Goal: Task Accomplishment & Management: Manage account settings

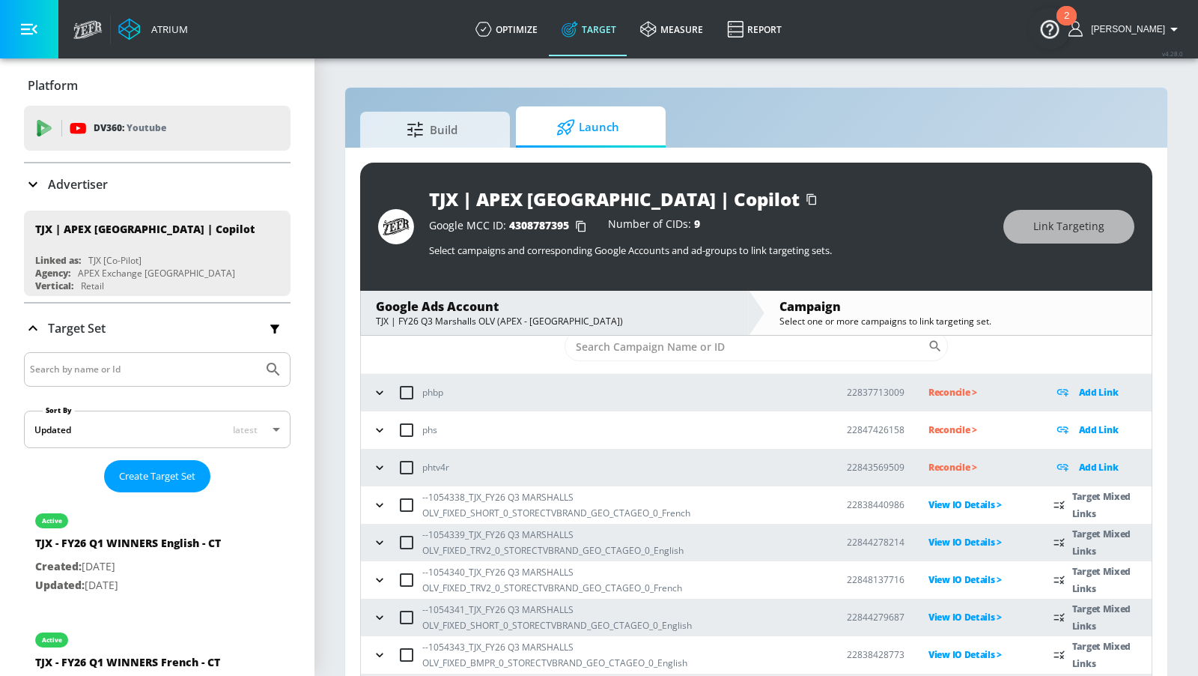
scroll to position [68, 0]
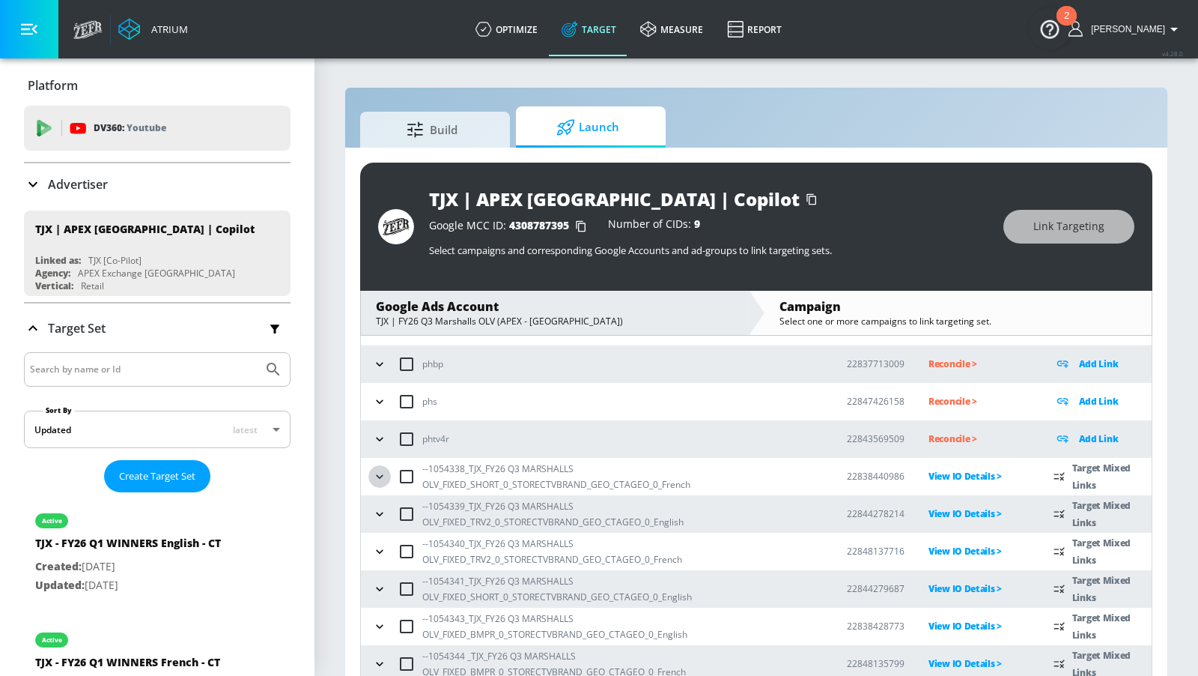
click at [382, 475] on icon "button" at bounding box center [379, 476] width 15 height 15
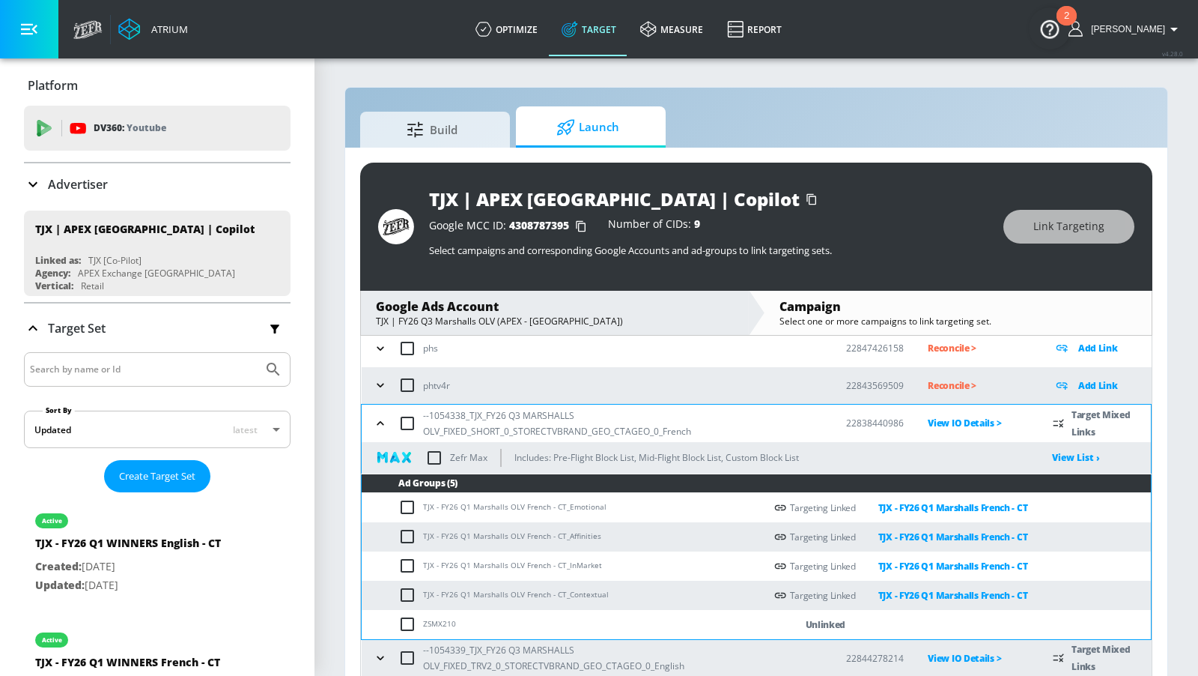
scroll to position [133, 0]
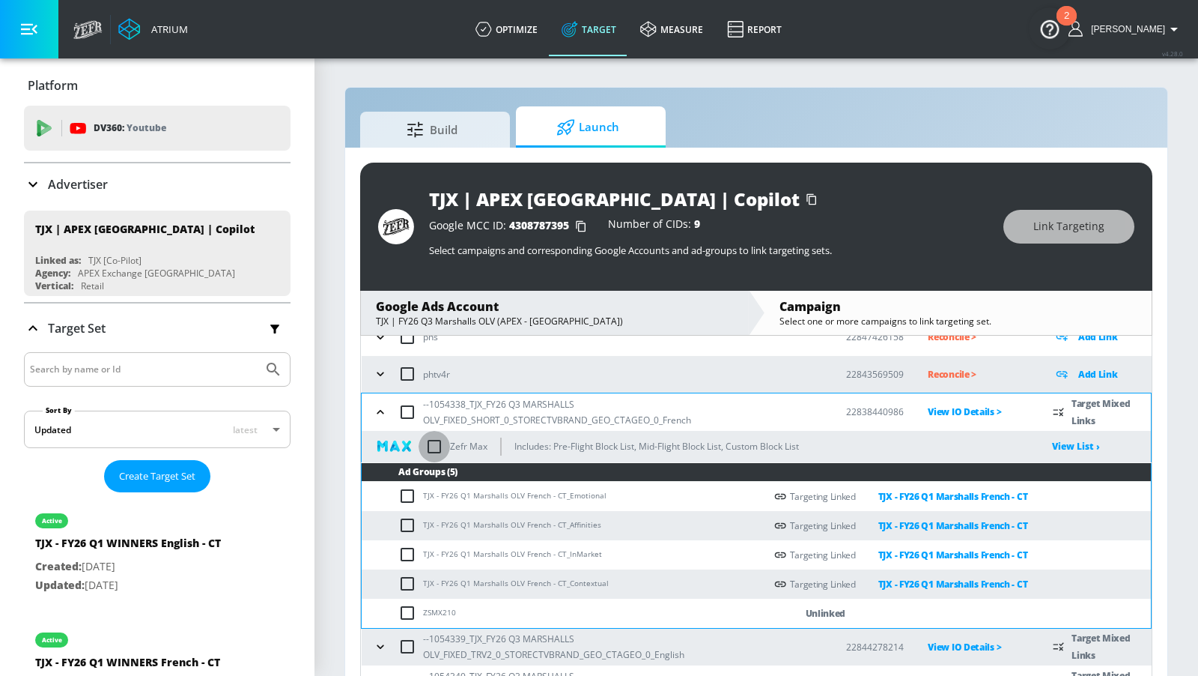
click at [435, 456] on input "checkbox" at bounding box center [434, 446] width 31 height 31
checkbox input "true"
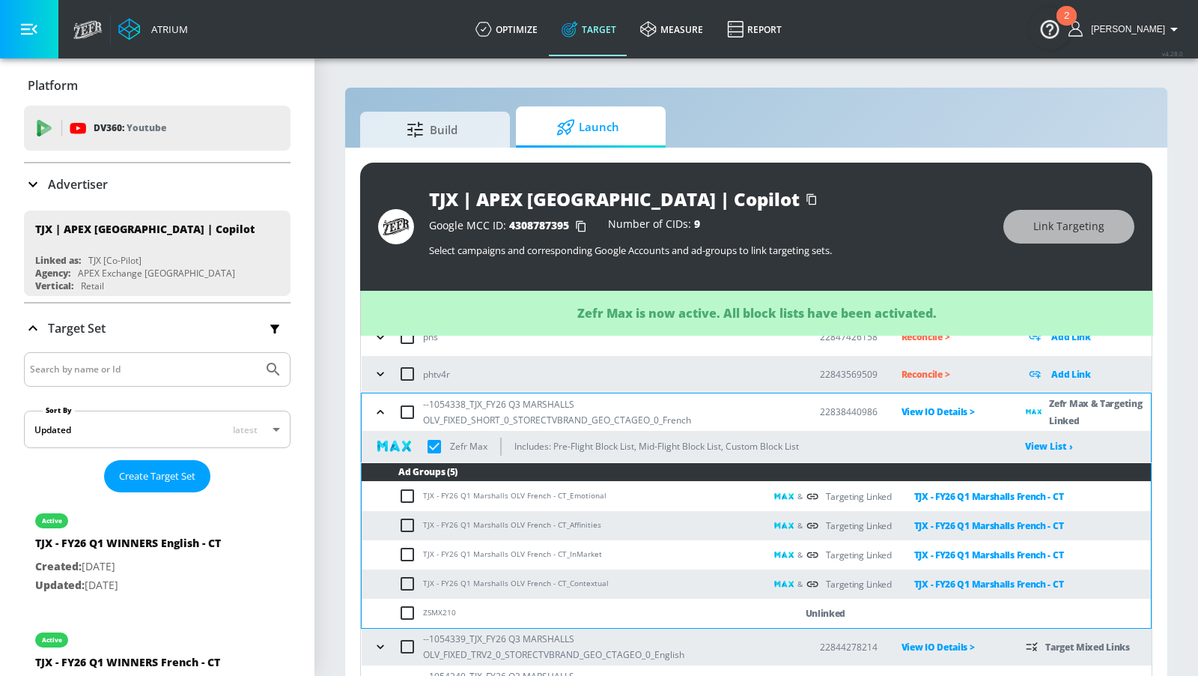
click at [377, 411] on icon "button" at bounding box center [380, 411] width 15 height 15
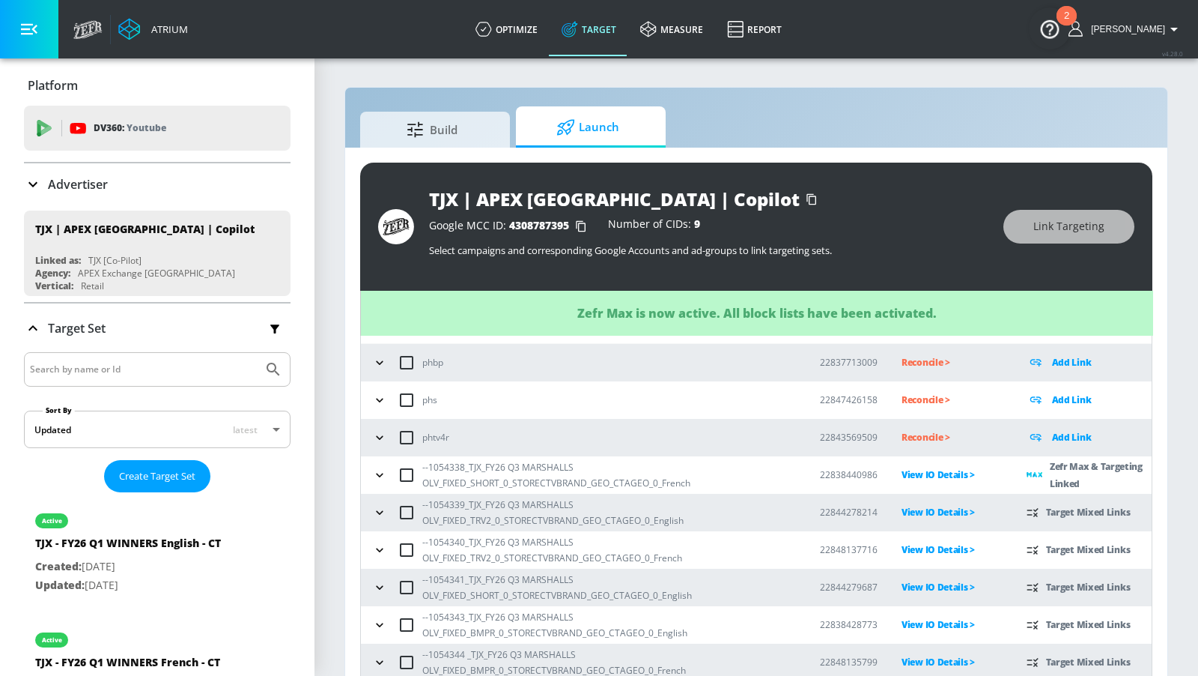
scroll to position [68, 0]
click at [380, 507] on icon "button" at bounding box center [379, 513] width 15 height 15
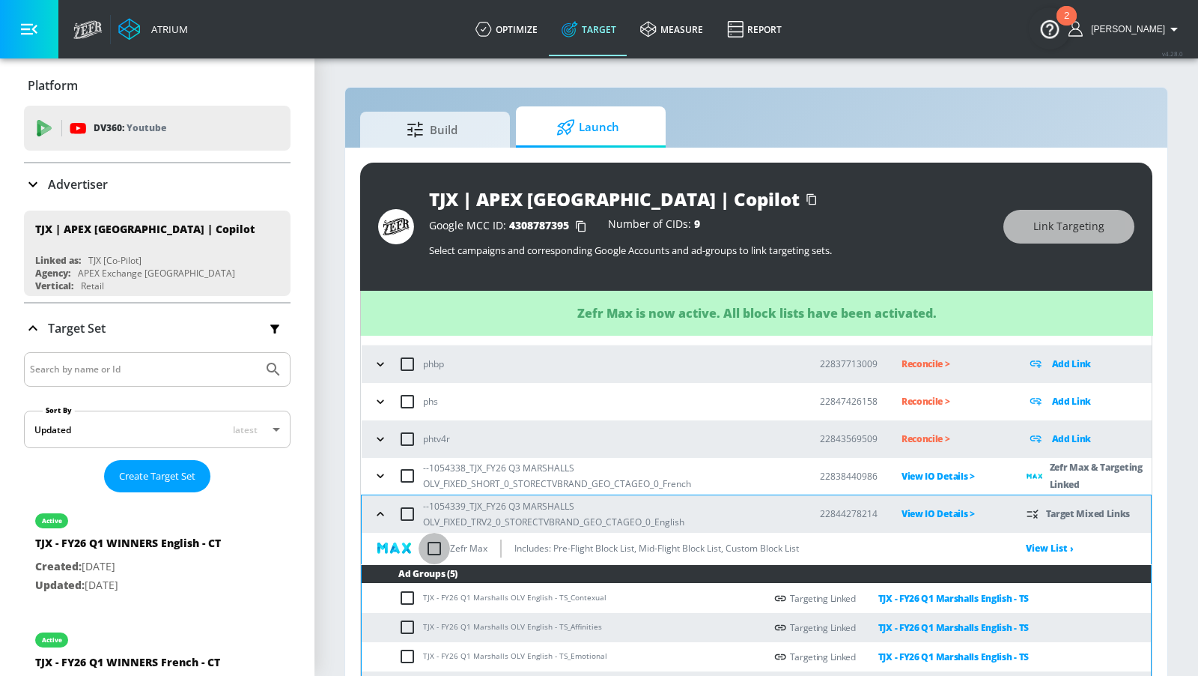
click at [430, 540] on input "checkbox" at bounding box center [434, 547] width 31 height 31
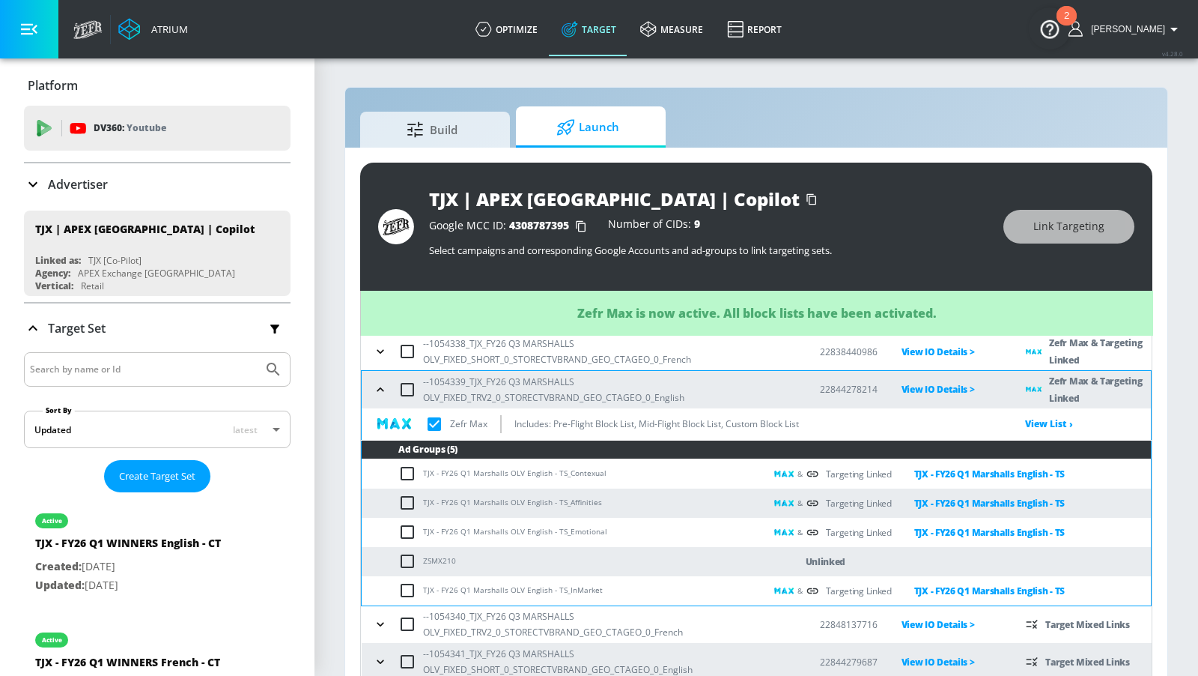
scroll to position [249, 0]
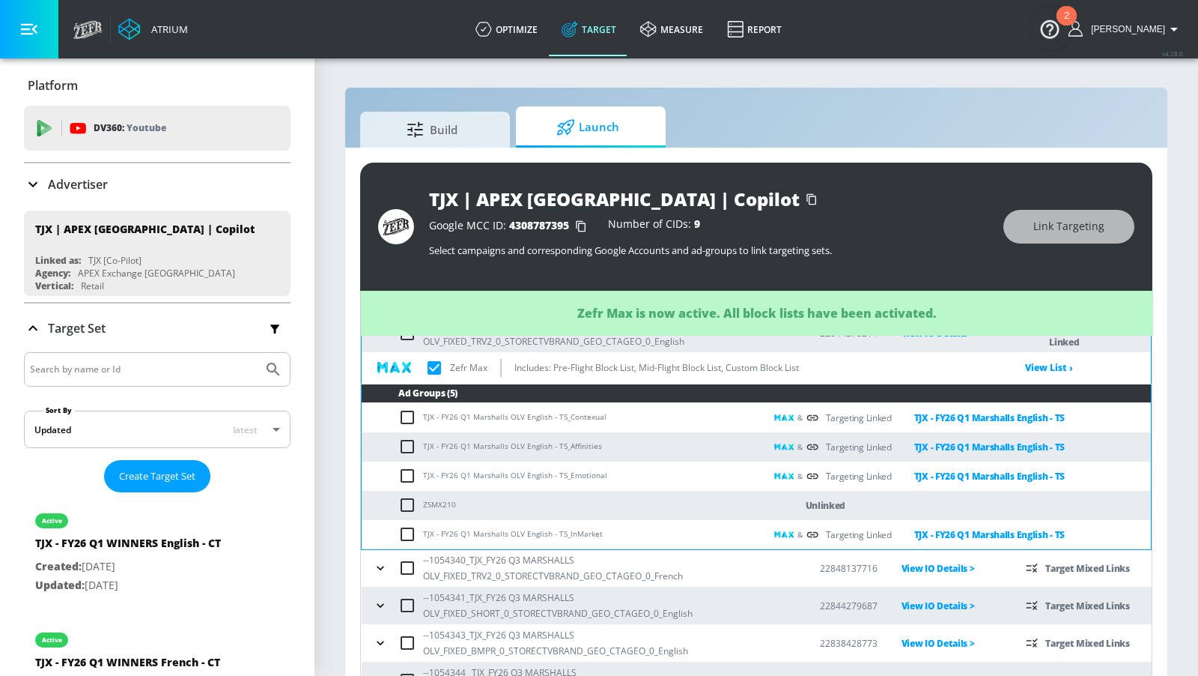
click at [380, 560] on icon "button" at bounding box center [380, 567] width 15 height 15
checkbox input "true"
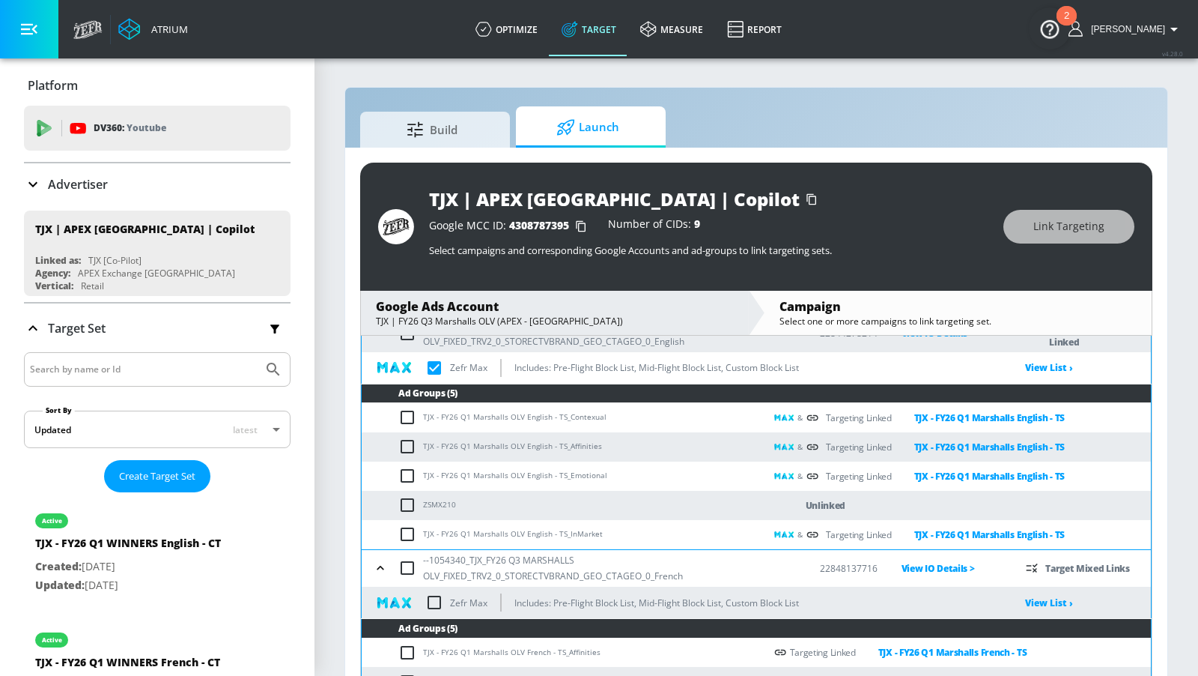
click at [431, 600] on input "checkbox" at bounding box center [434, 601] width 31 height 31
checkbox input "true"
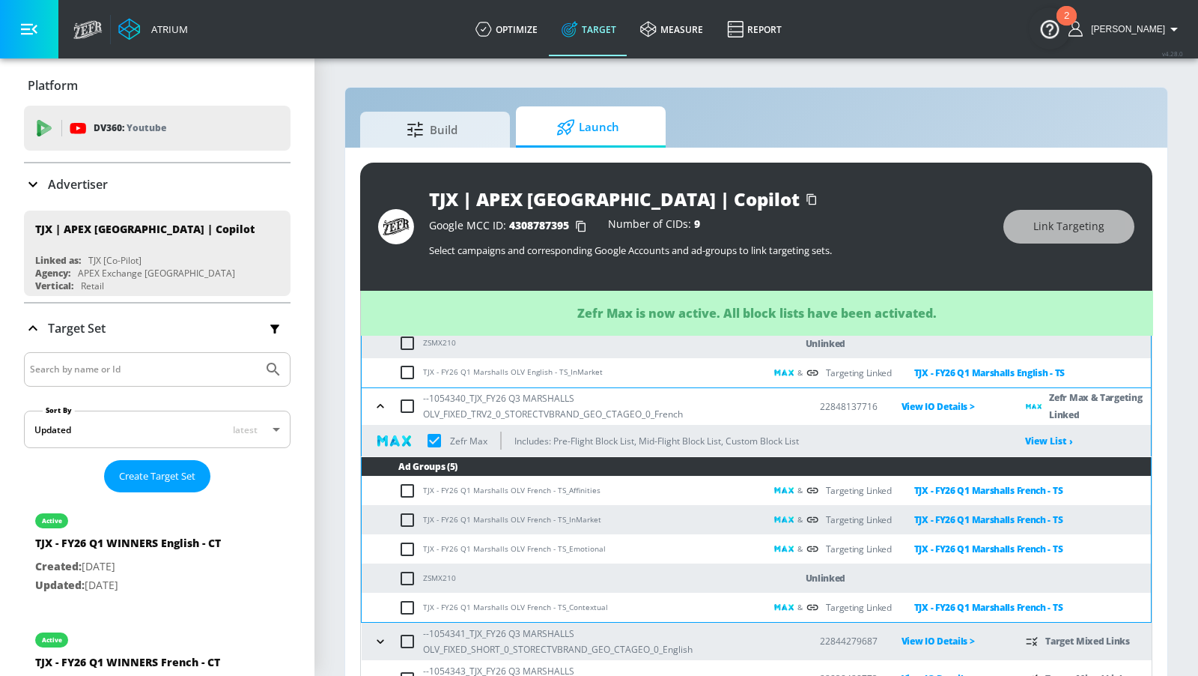
scroll to position [462, 0]
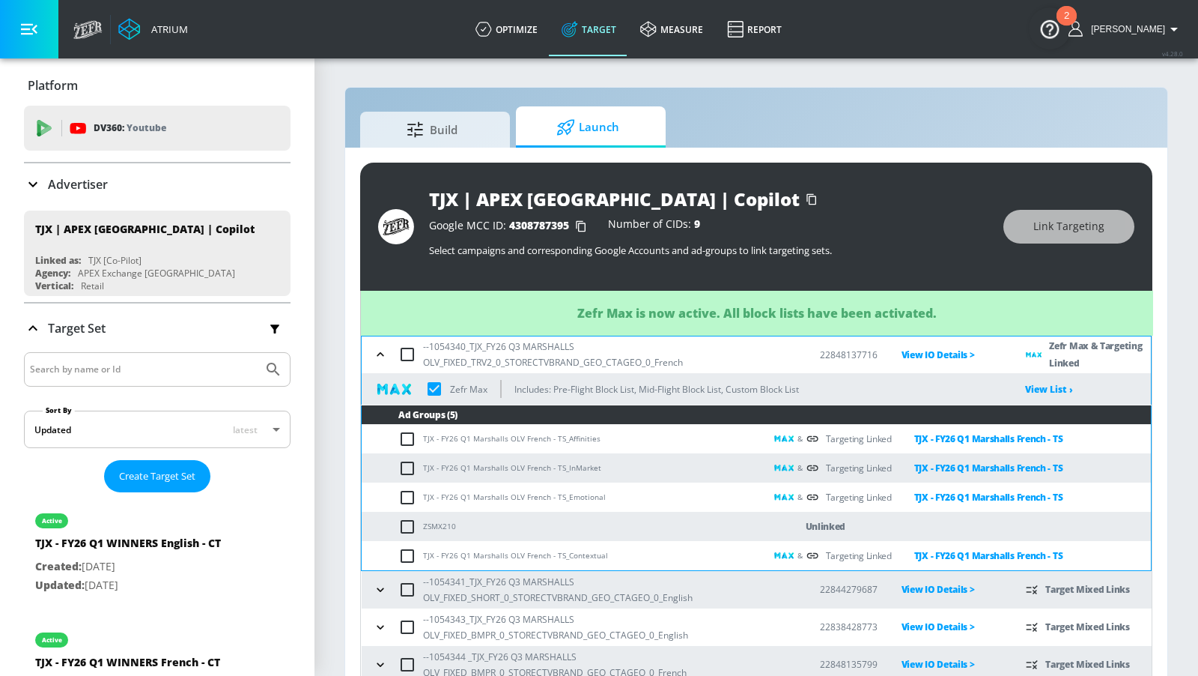
click at [380, 587] on icon "button" at bounding box center [380, 589] width 15 height 15
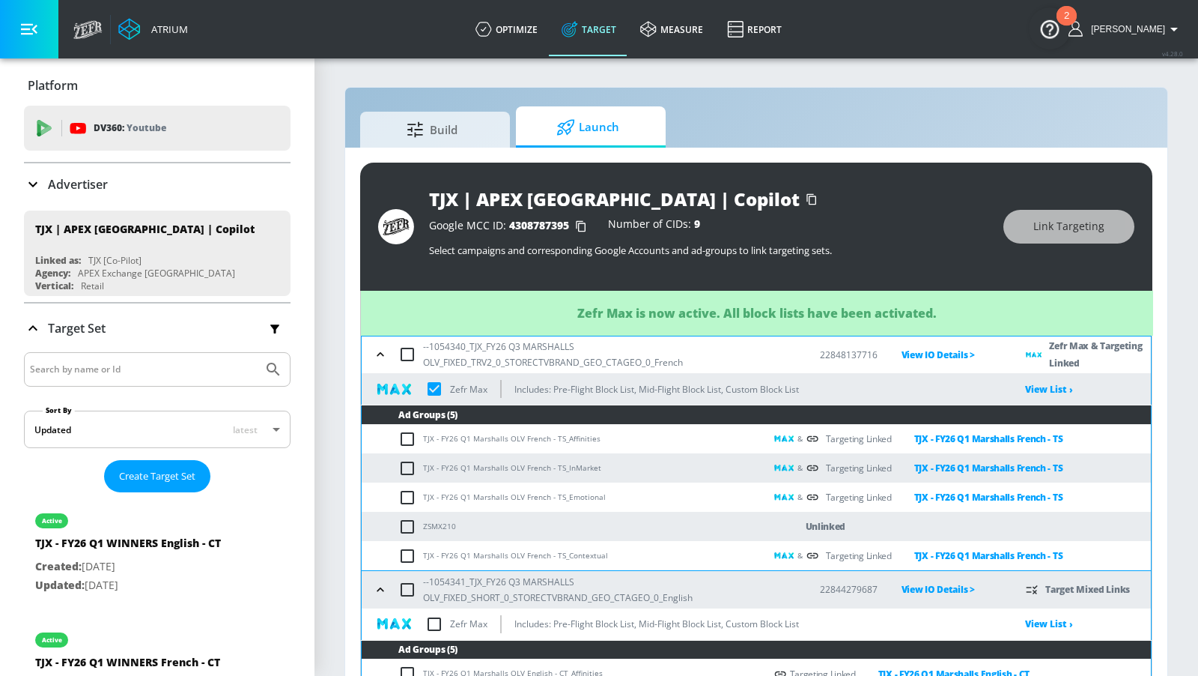
scroll to position [582, 0]
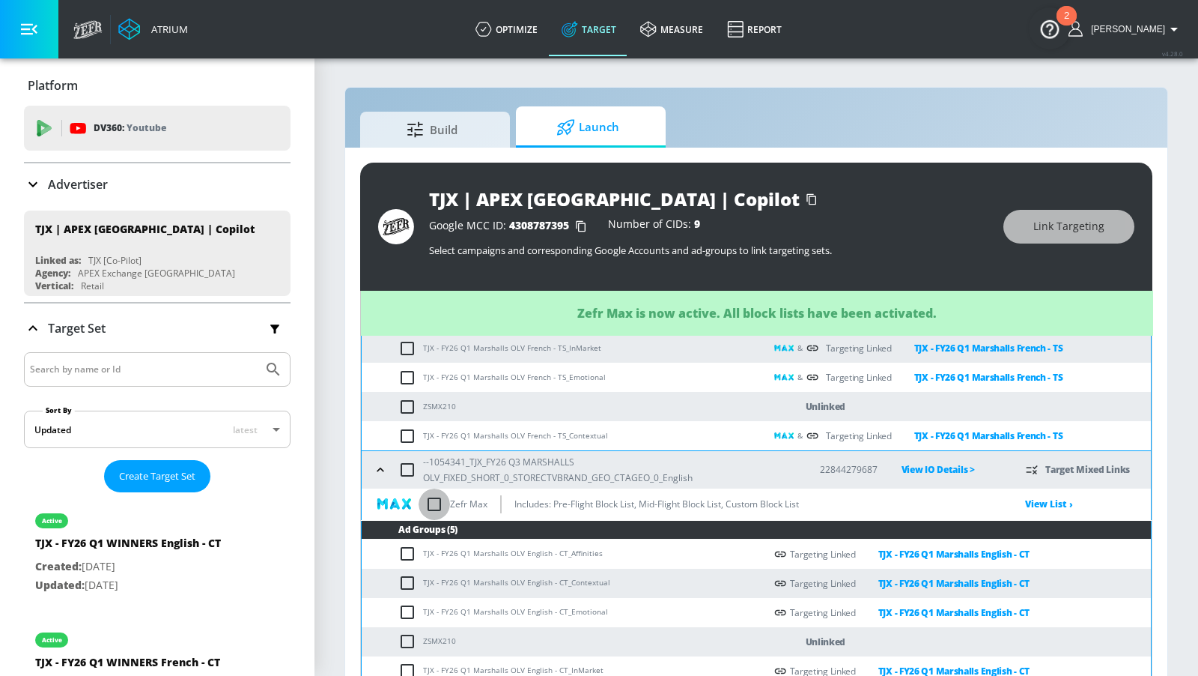
click at [434, 500] on input "checkbox" at bounding box center [434, 503] width 31 height 31
checkbox input "true"
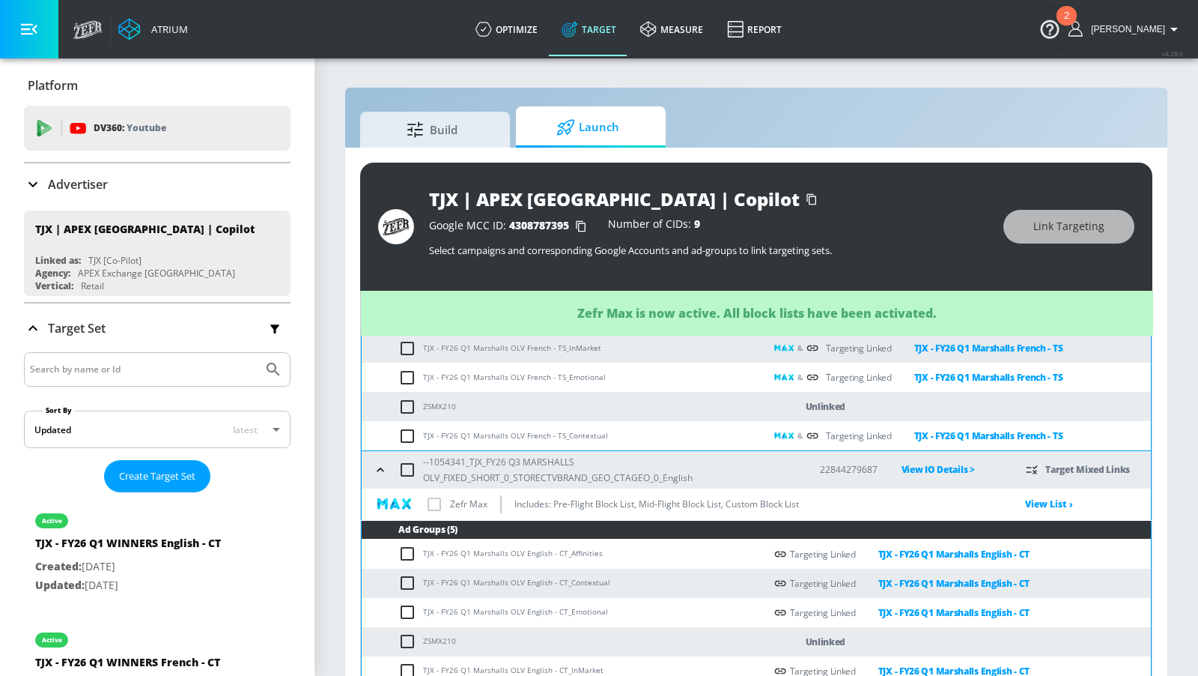
checkbox input "true"
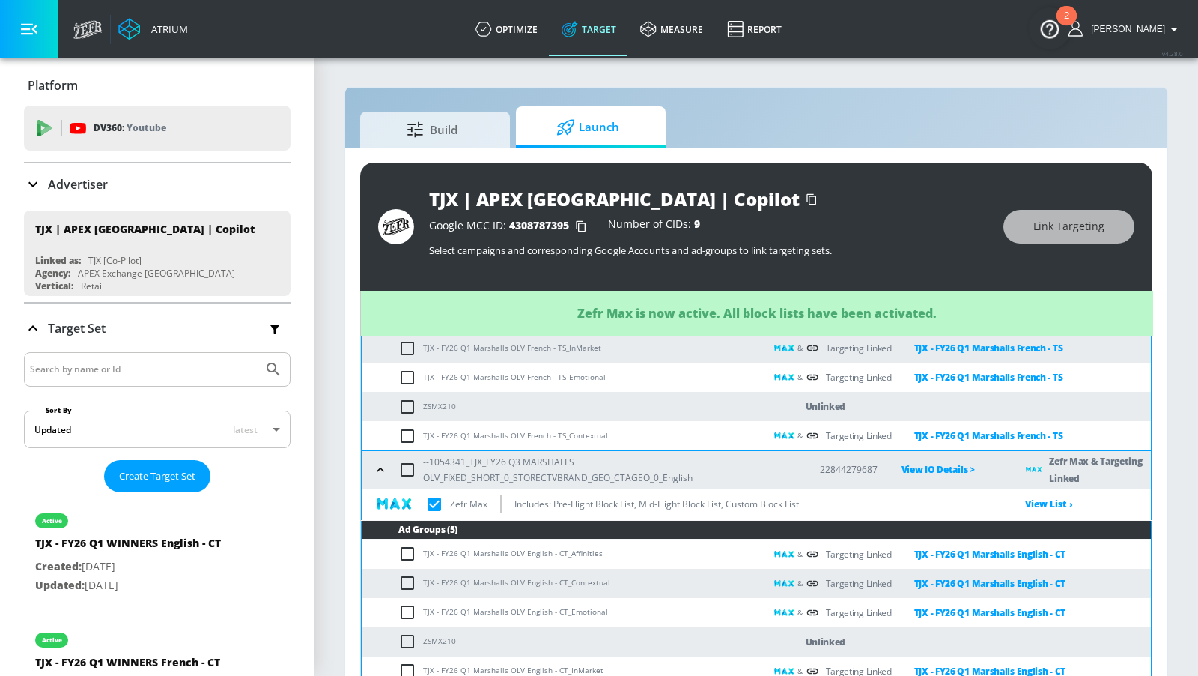
scroll to position [659, 0]
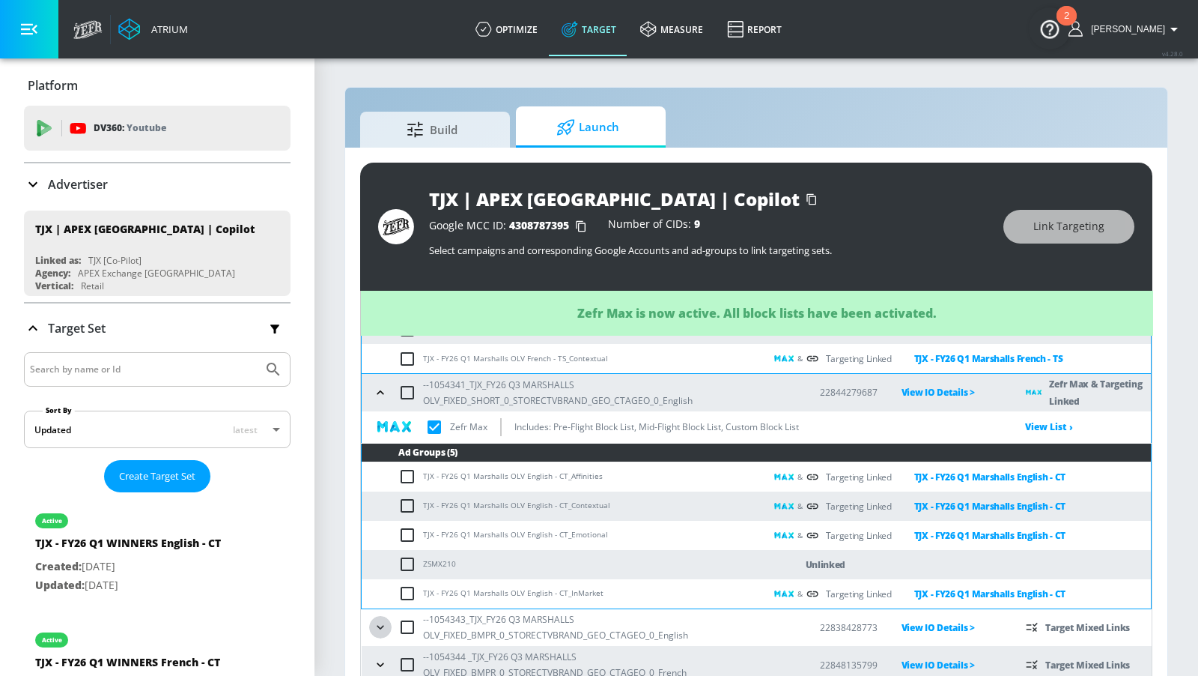
click at [377, 628] on icon "button" at bounding box center [380, 626] width 15 height 15
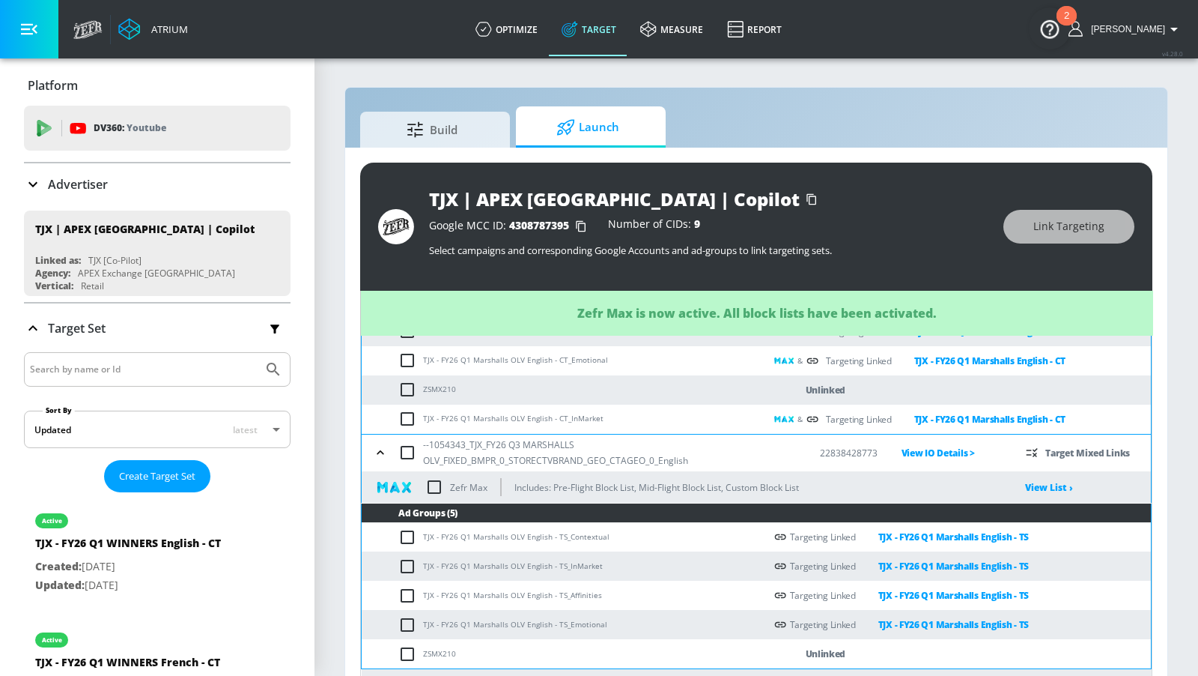
scroll to position [856, 0]
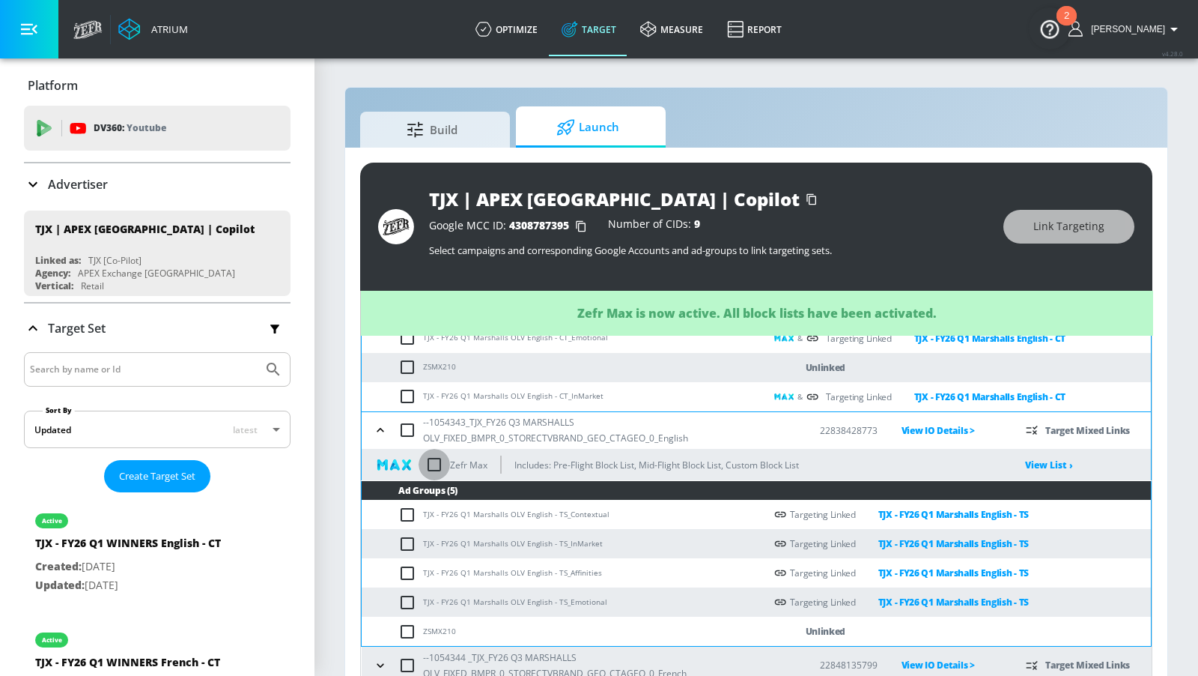
click at [438, 467] on input "checkbox" at bounding box center [434, 464] width 31 height 31
checkbox input "true"
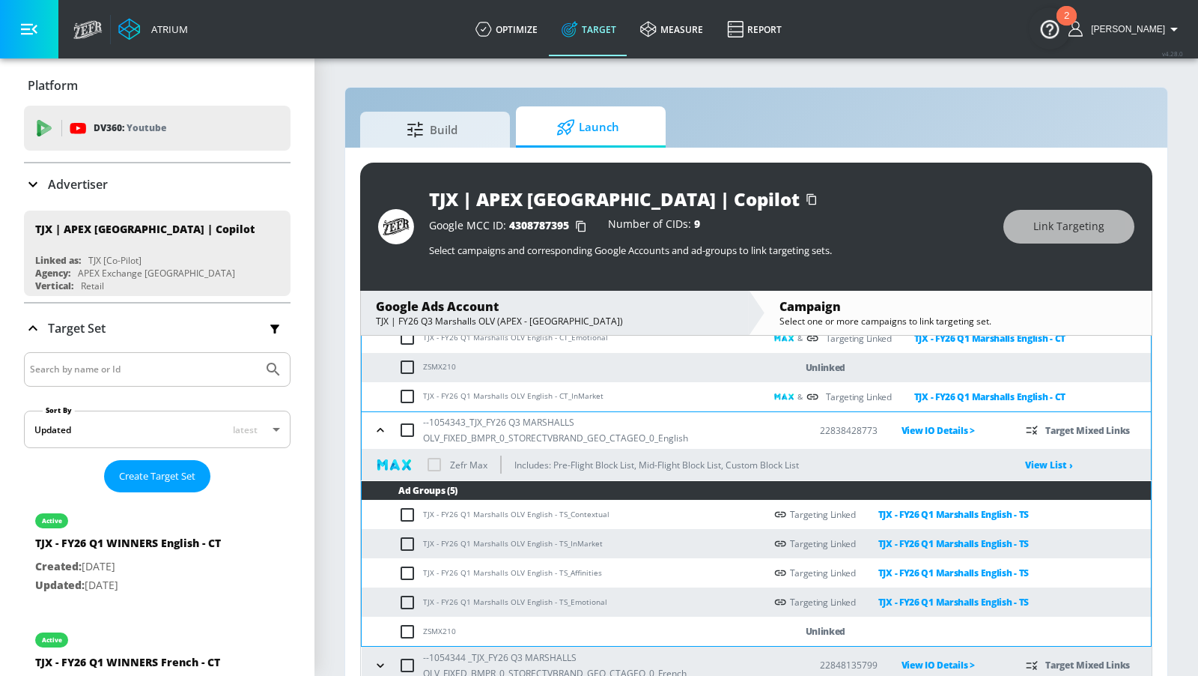
checkbox input "true"
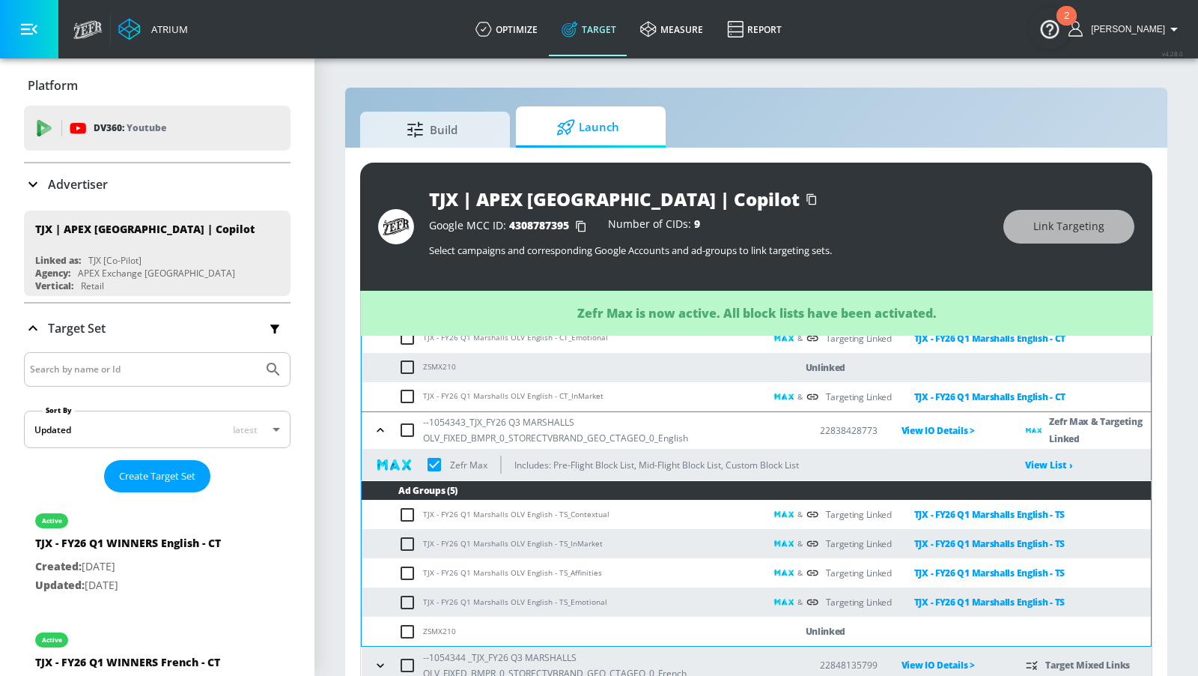
scroll to position [20, 0]
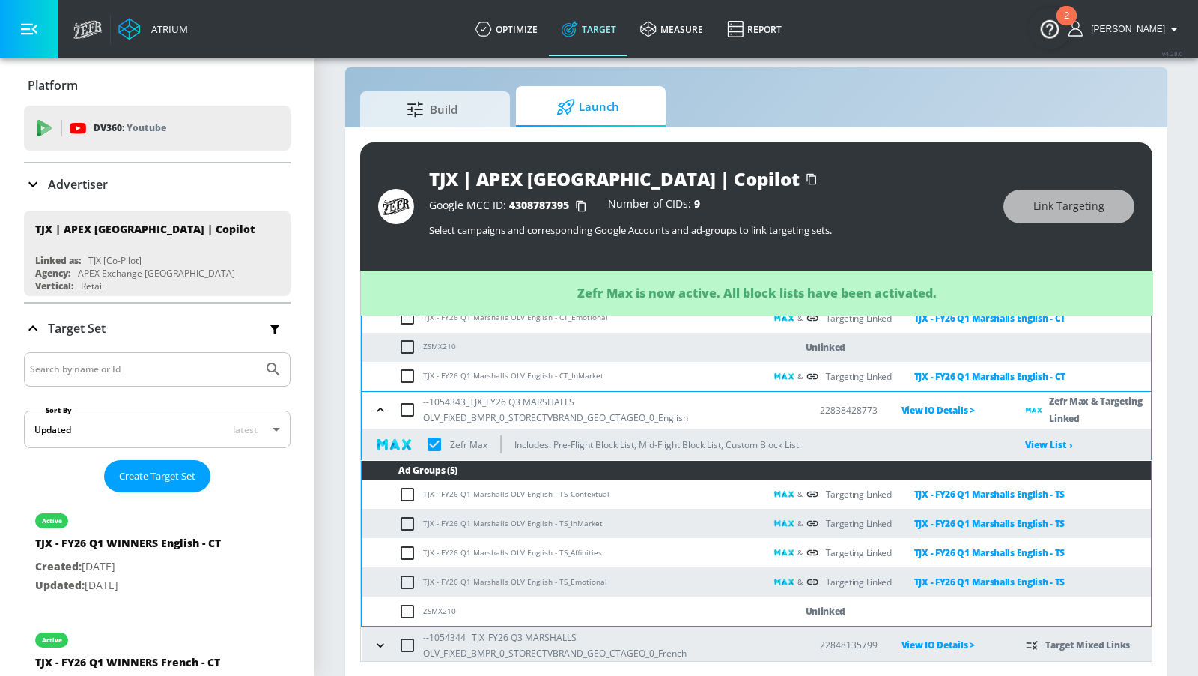
click at [383, 638] on icon "button" at bounding box center [380, 644] width 15 height 15
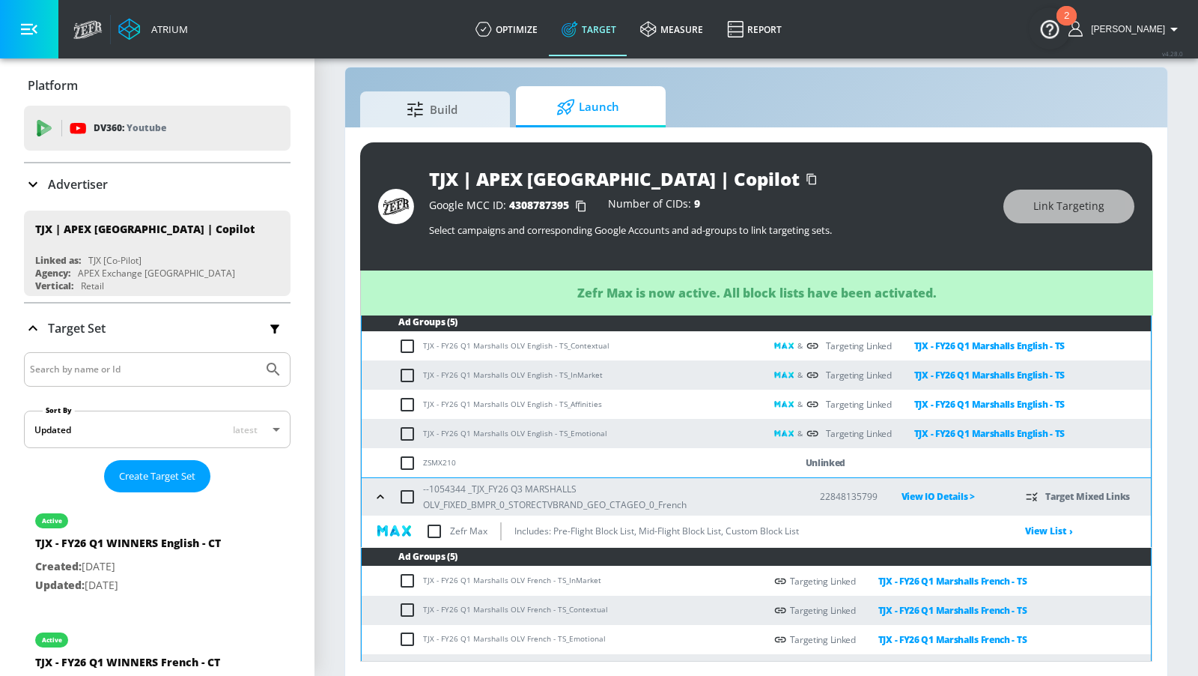
scroll to position [1054, 0]
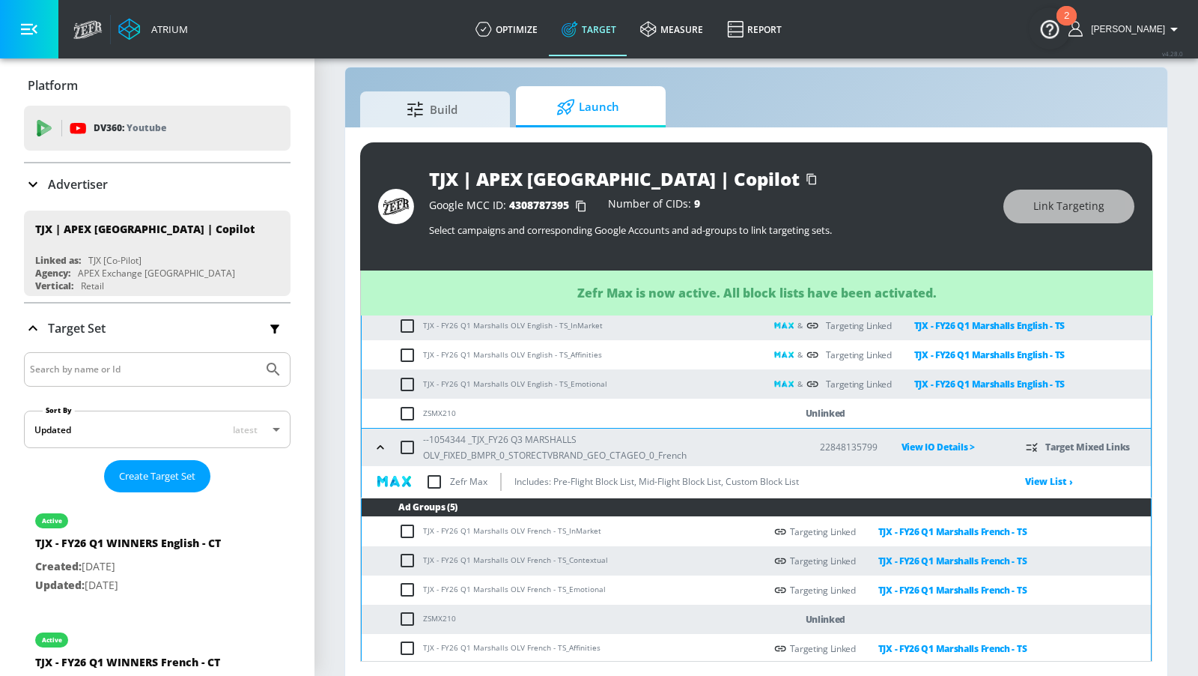
checkbox input "true"
click at [433, 479] on input "checkbox" at bounding box center [434, 481] width 31 height 31
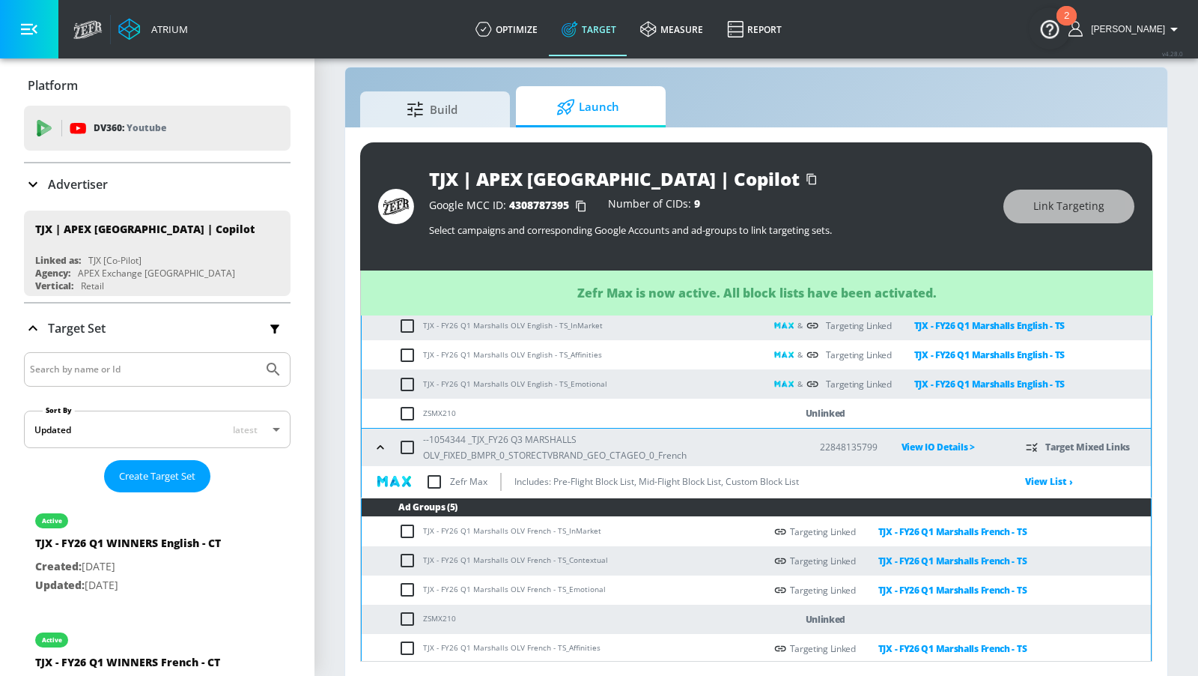
checkbox input "true"
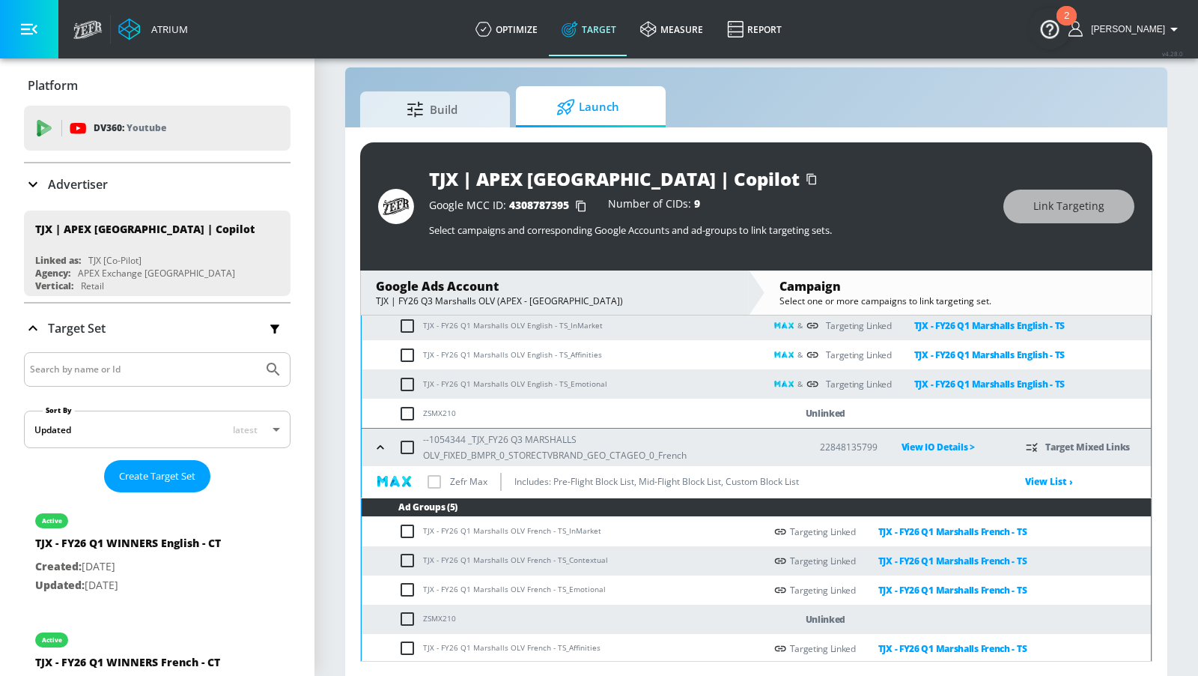
checkbox input "true"
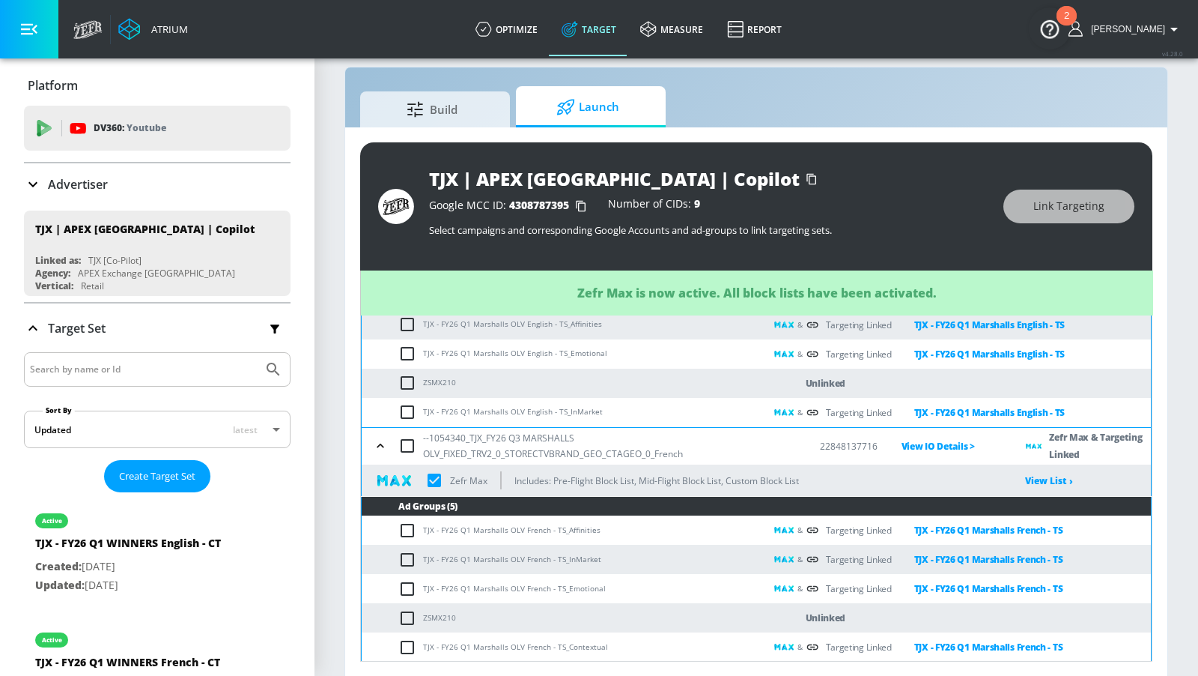
scroll to position [0, 0]
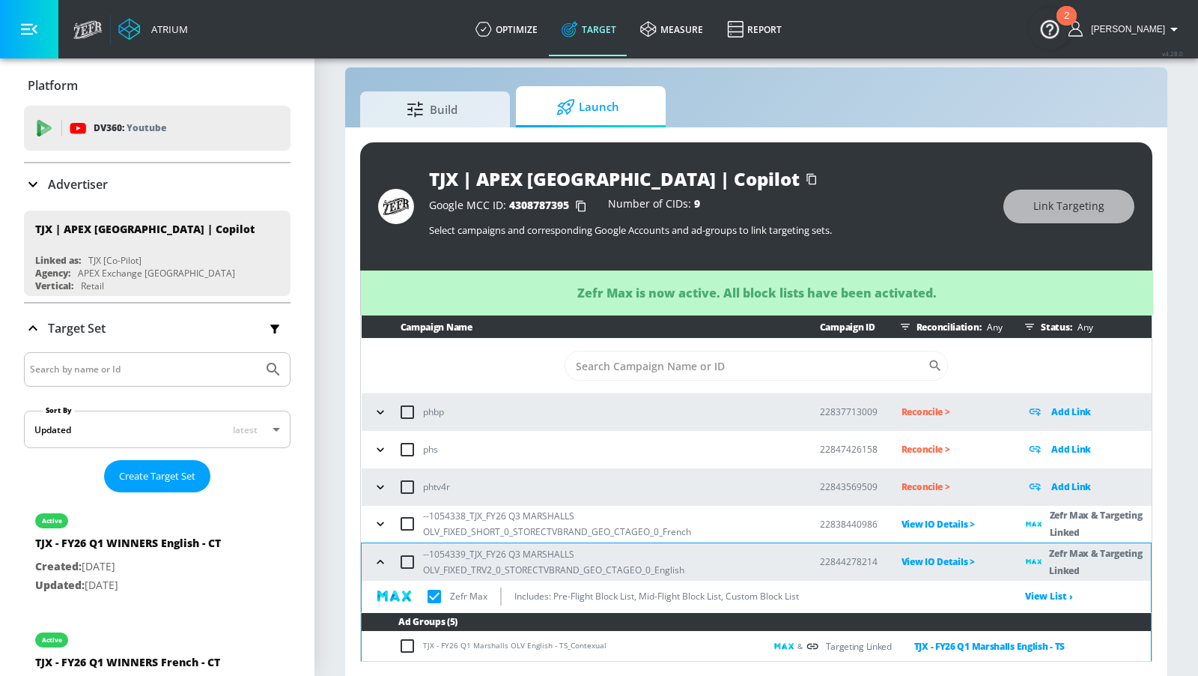
checkbox input "true"
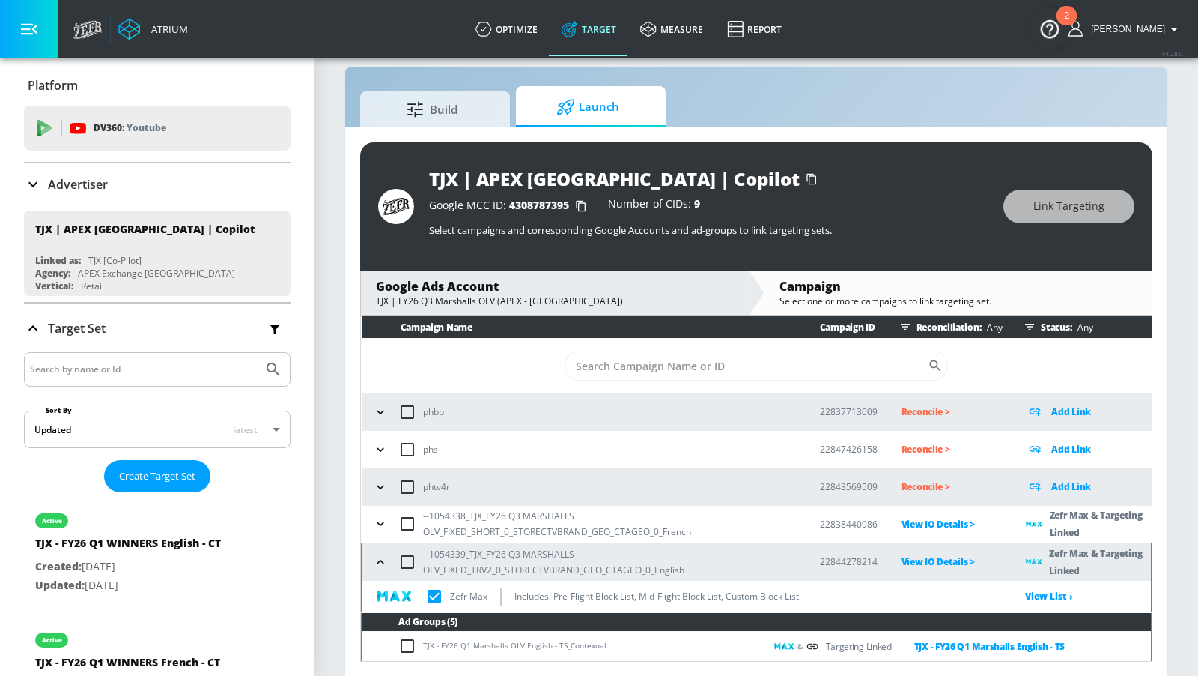
checkbox input "true"
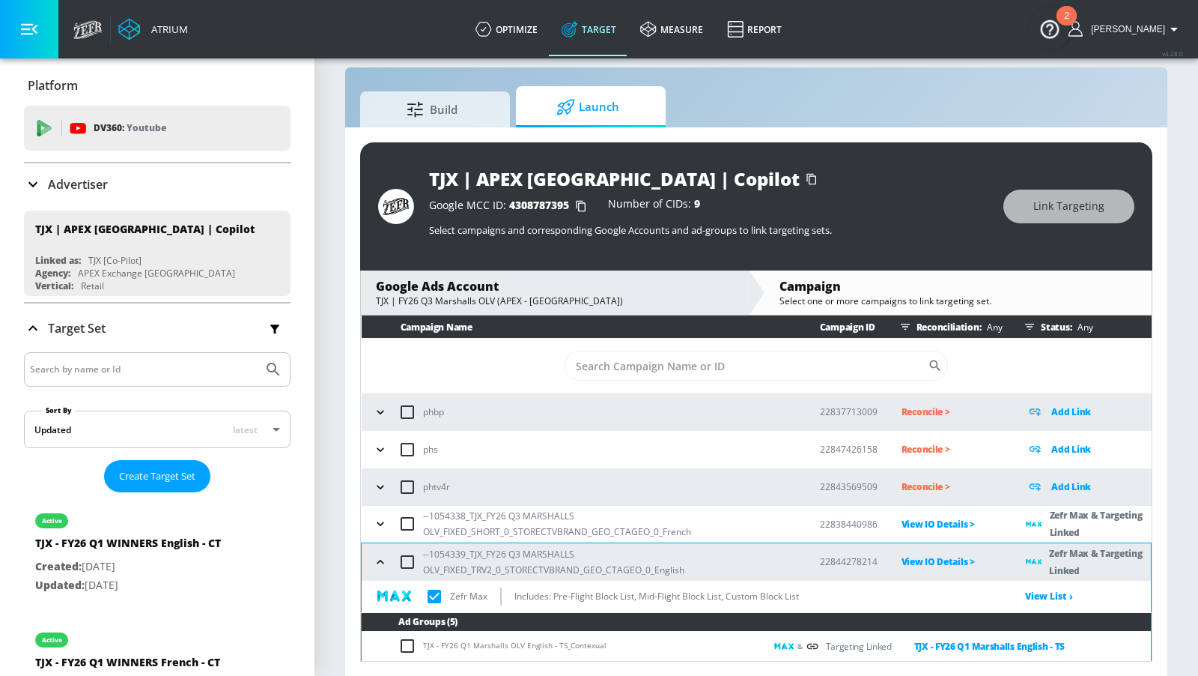
checkbox input "true"
